Goal: Transaction & Acquisition: Purchase product/service

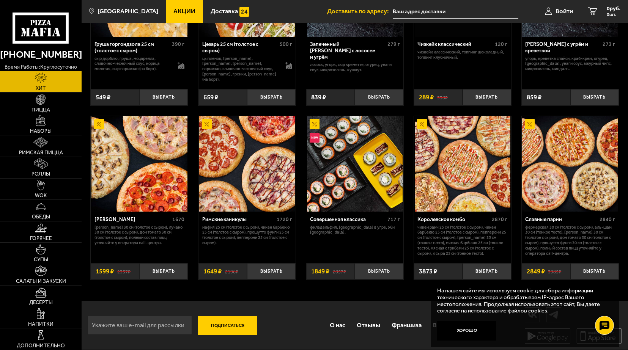
scroll to position [303, 0]
click at [41, 102] on img at bounding box center [41, 99] width 11 height 11
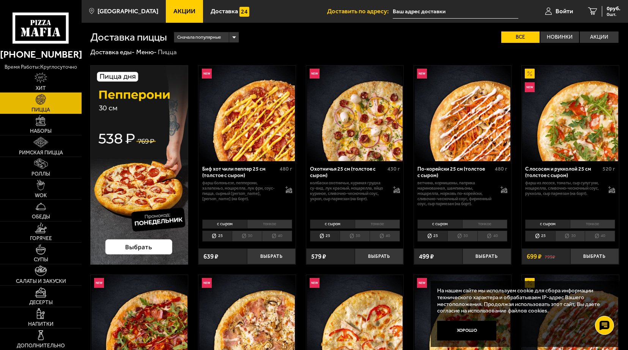
click at [178, 13] on span "Акции" at bounding box center [184, 11] width 22 height 6
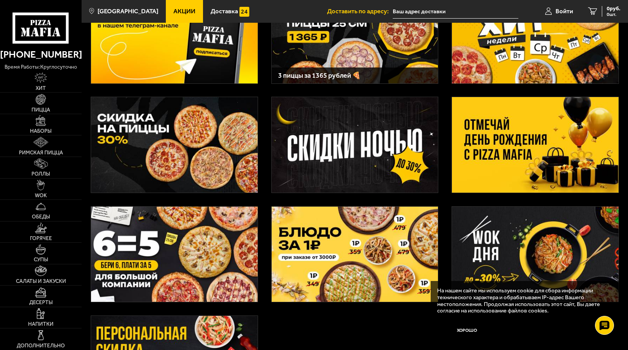
scroll to position [114, 0]
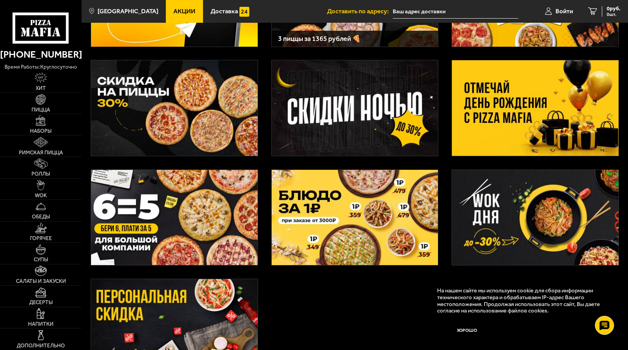
click at [204, 207] on img at bounding box center [174, 218] width 167 height 96
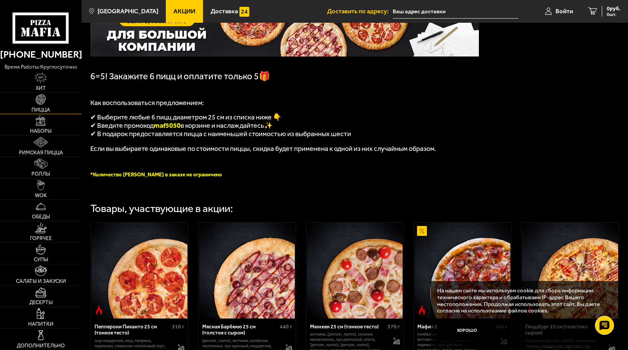
scroll to position [76, 0]
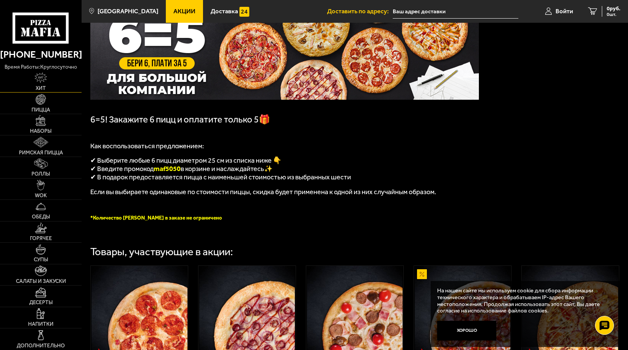
click at [44, 86] on span "Хит" at bounding box center [41, 88] width 10 height 5
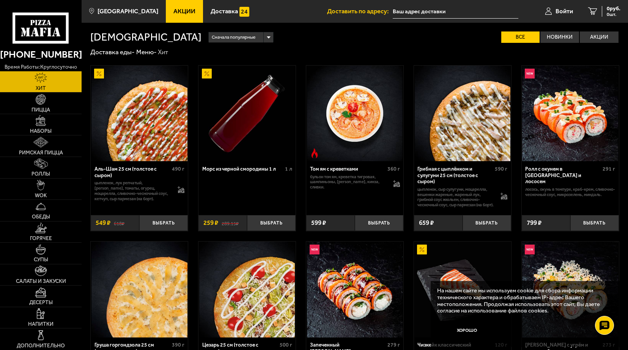
click at [174, 8] on span "Акции" at bounding box center [184, 11] width 22 height 6
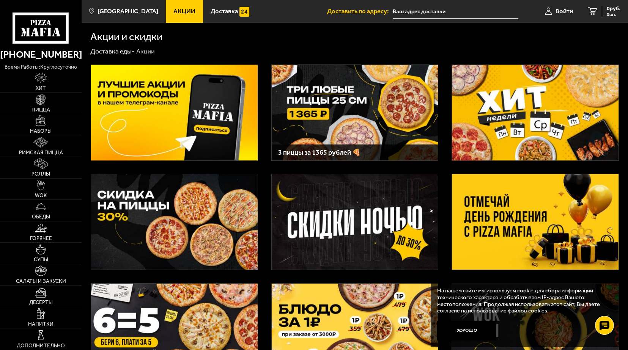
click at [542, 104] on img at bounding box center [535, 113] width 167 height 96
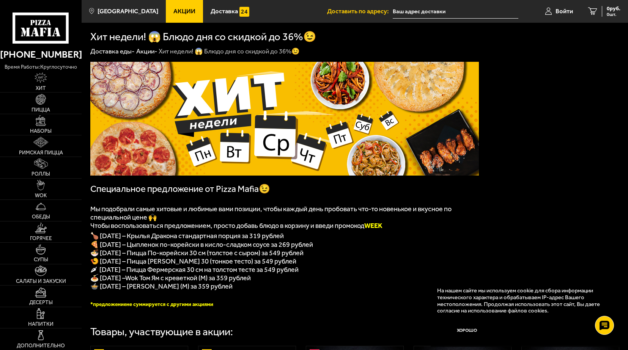
click at [42, 30] on use at bounding box center [42, 32] width 4 height 9
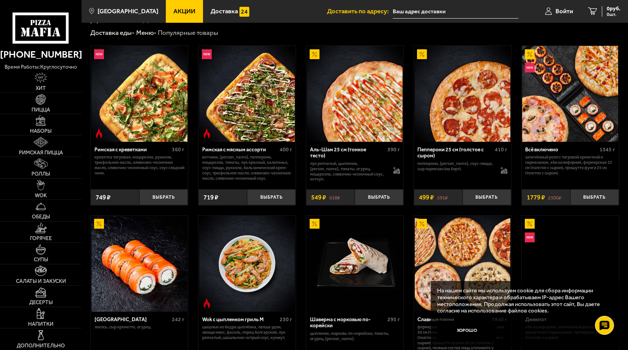
scroll to position [190, 0]
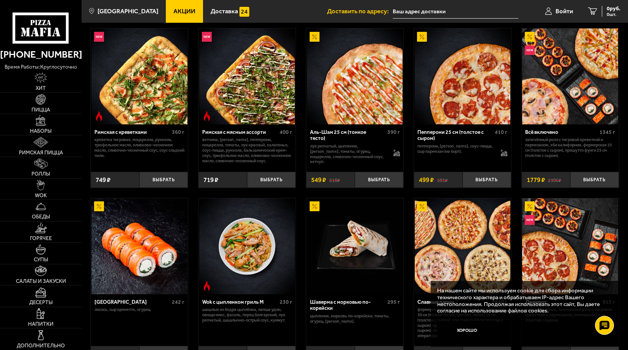
click at [460, 137] on div "Пепперони 25 см (толстое с сыром)" at bounding box center [454, 135] width 75 height 13
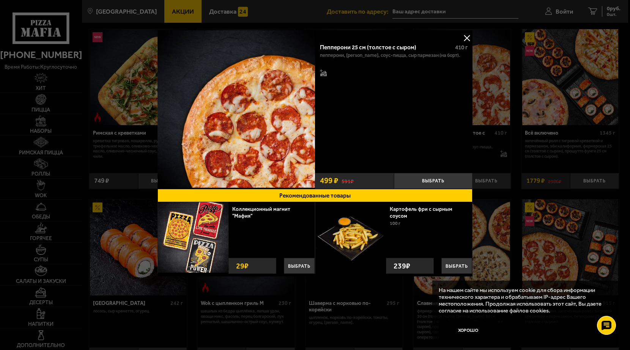
click at [469, 38] on button at bounding box center [466, 37] width 11 height 11
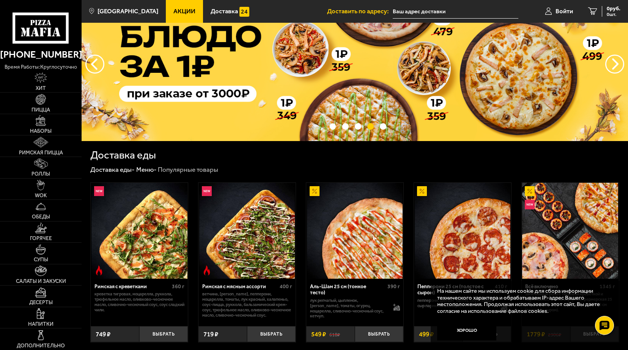
scroll to position [22, 0]
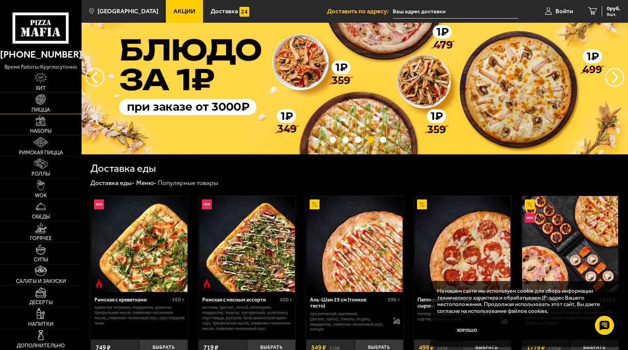
click at [41, 103] on img at bounding box center [41, 99] width 11 height 11
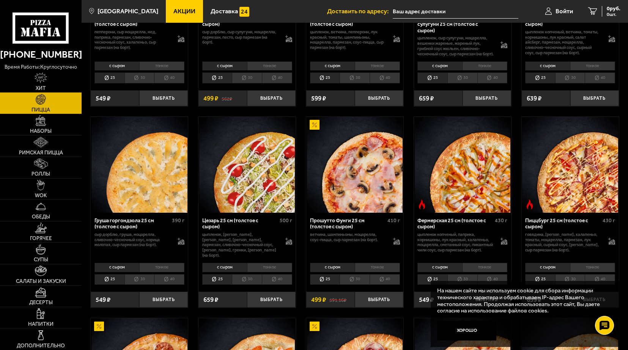
scroll to position [493, 0]
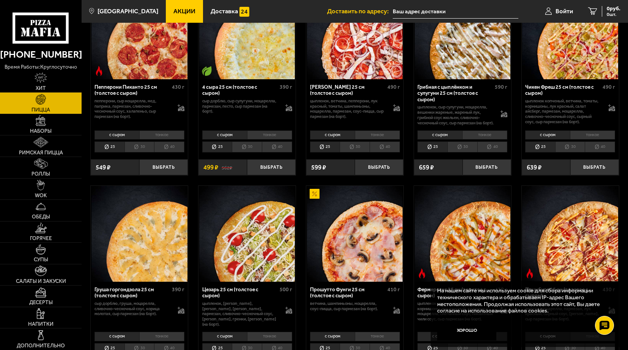
click at [140, 153] on li "30" at bounding box center [139, 146] width 30 height 11
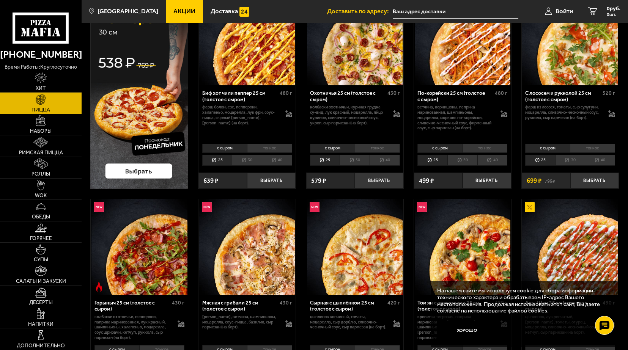
scroll to position [0, 0]
